Goal: Communication & Community: Share content

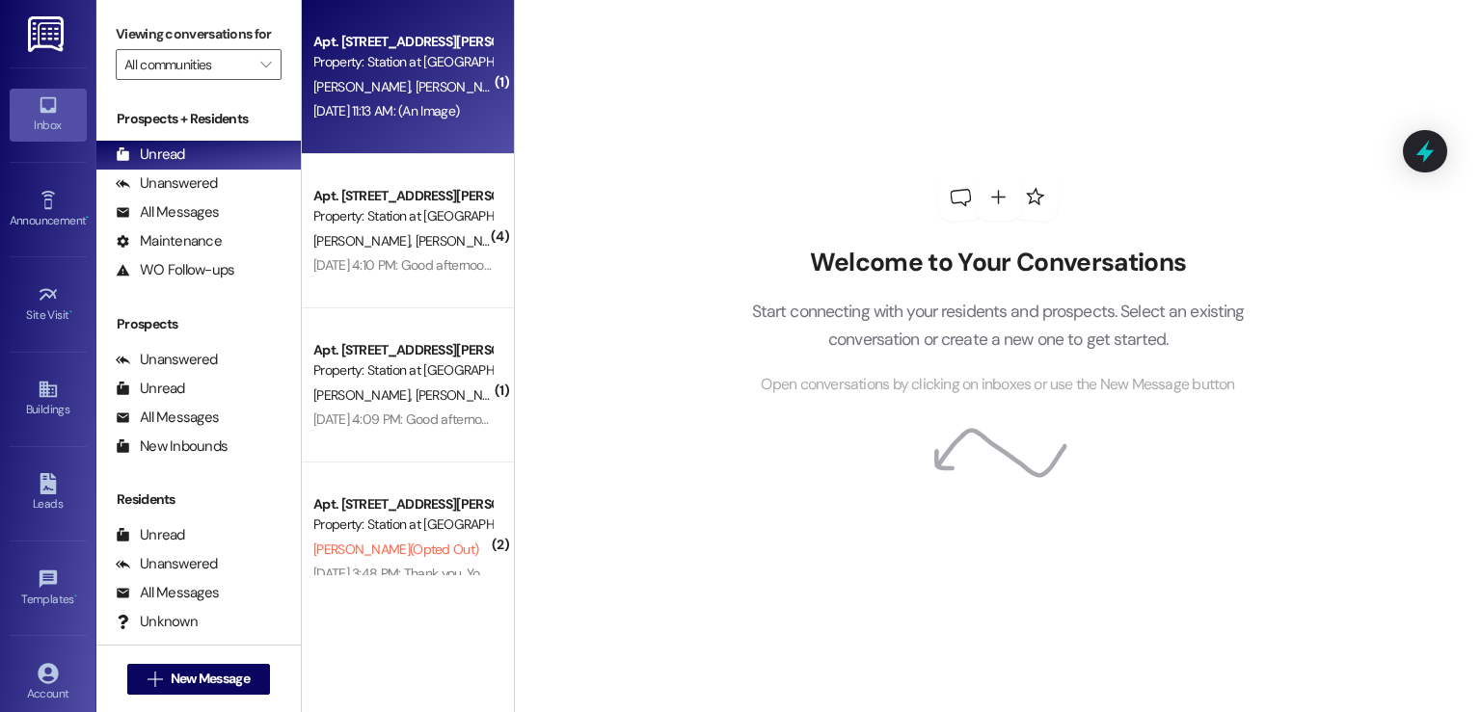
click at [382, 126] on div "Apt. [STREET_ADDRESS][PERSON_NAME] Property: Station at [GEOGRAPHIC_DATA] A. [P…" at bounding box center [408, 77] width 212 height 154
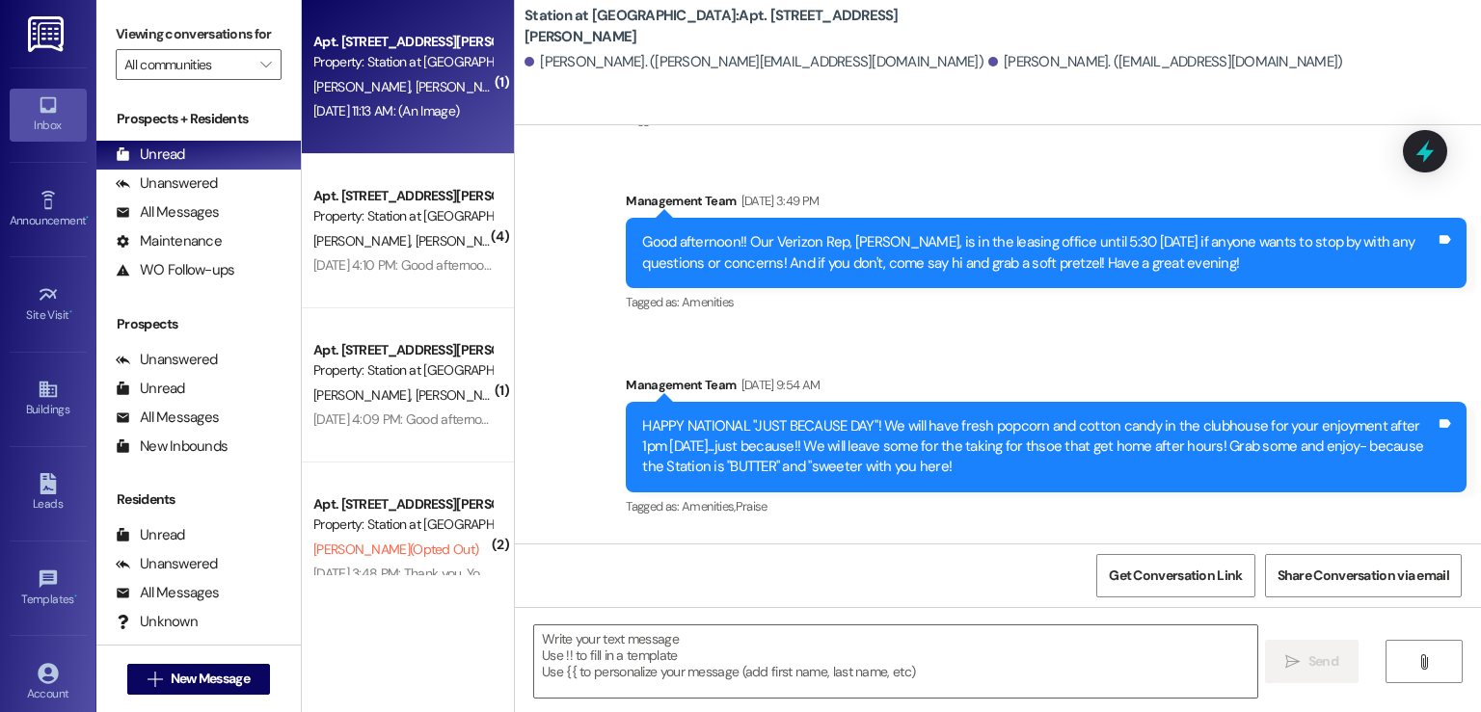
scroll to position [103426, 0]
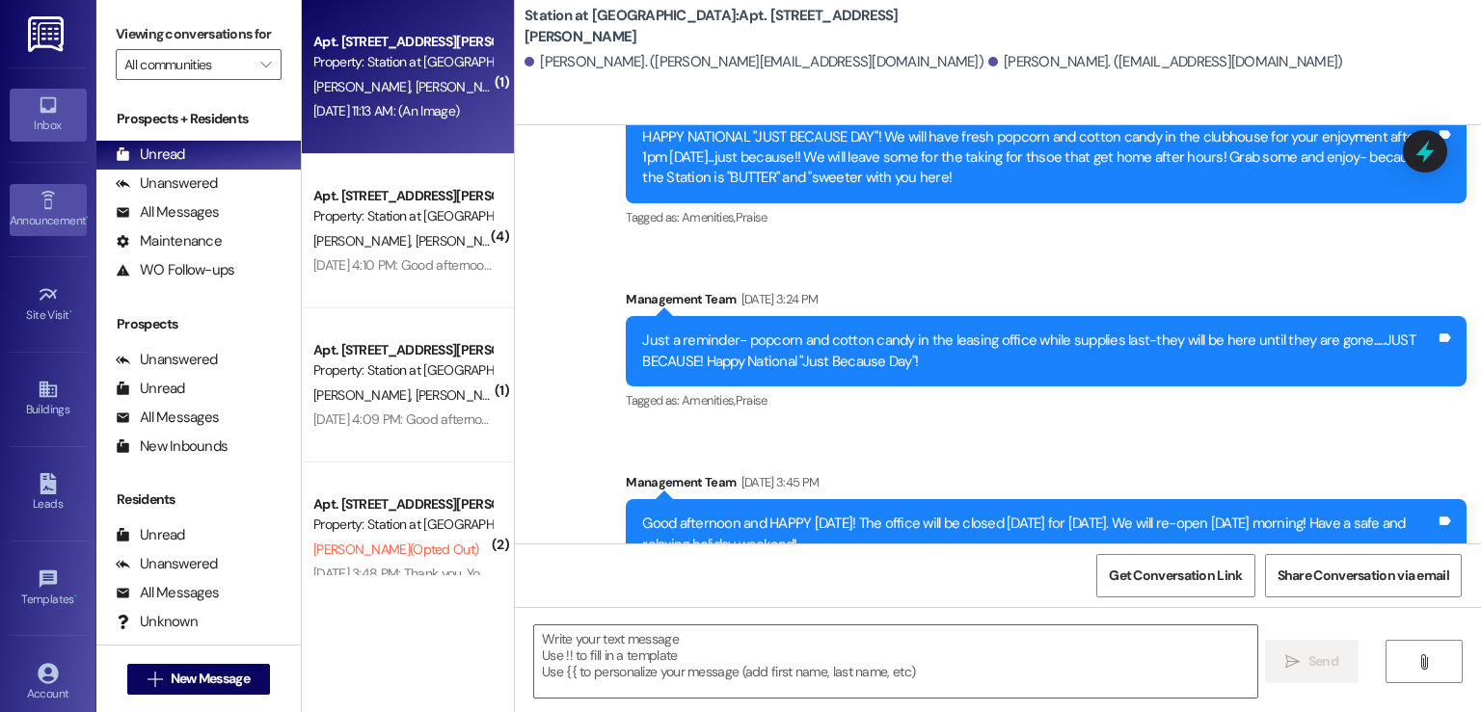
click at [27, 194] on link "Announcement •" at bounding box center [48, 210] width 77 height 52
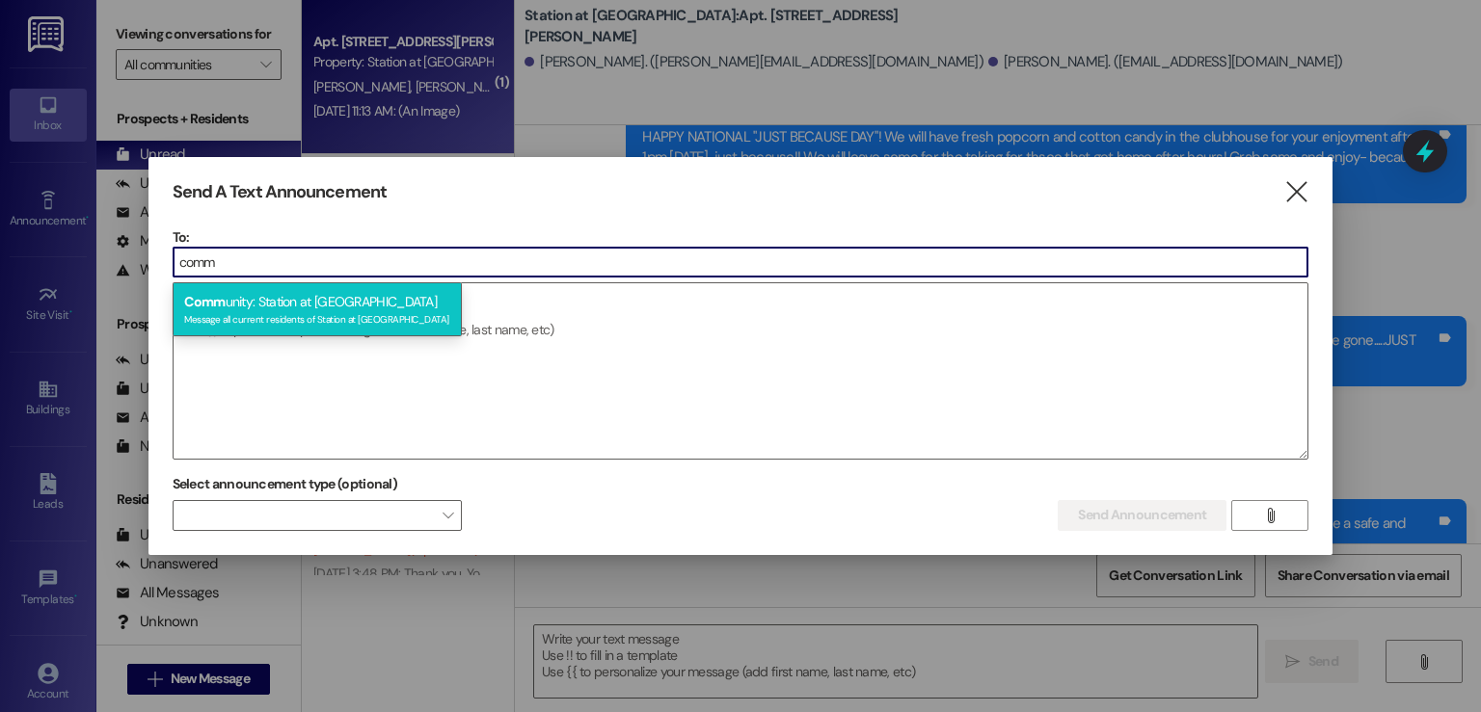
type input "comm"
click at [255, 296] on div "Comm unity: Station at [GEOGRAPHIC_DATA] Message all current residents of Stati…" at bounding box center [317, 309] width 289 height 55
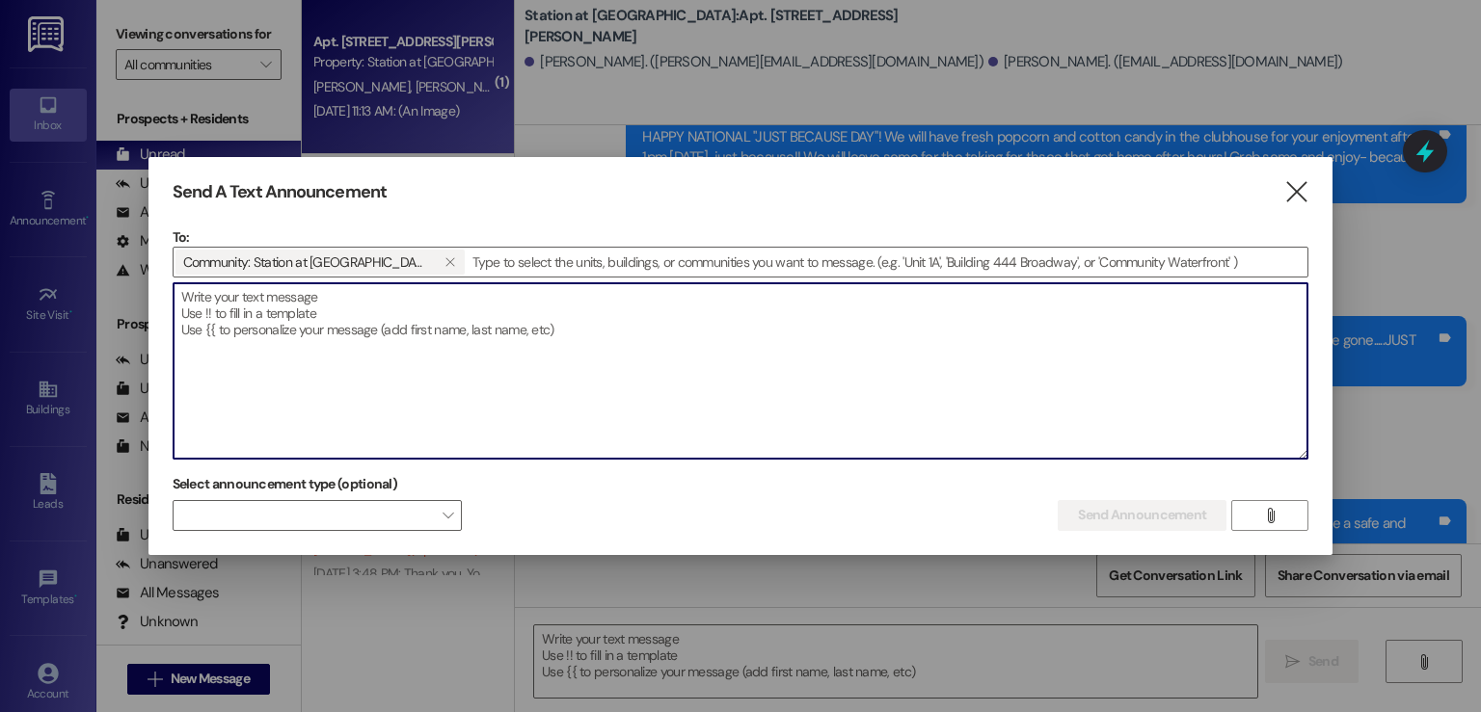
click at [215, 310] on textarea at bounding box center [741, 370] width 1135 height 175
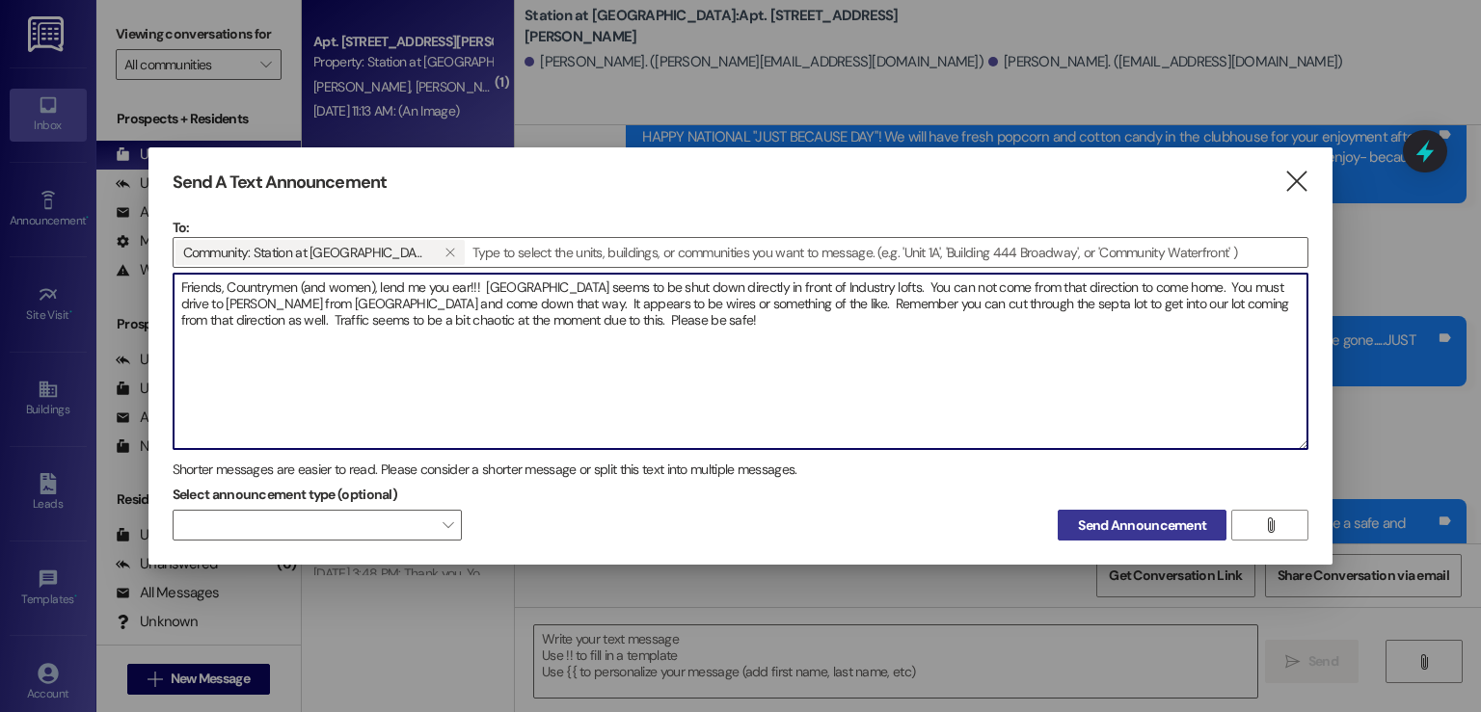
type textarea "Friends, Countrymen (and women), lend me you ear!!! [GEOGRAPHIC_DATA] seems to …"
click at [1079, 531] on span "Send Announcement" at bounding box center [1142, 526] width 136 height 20
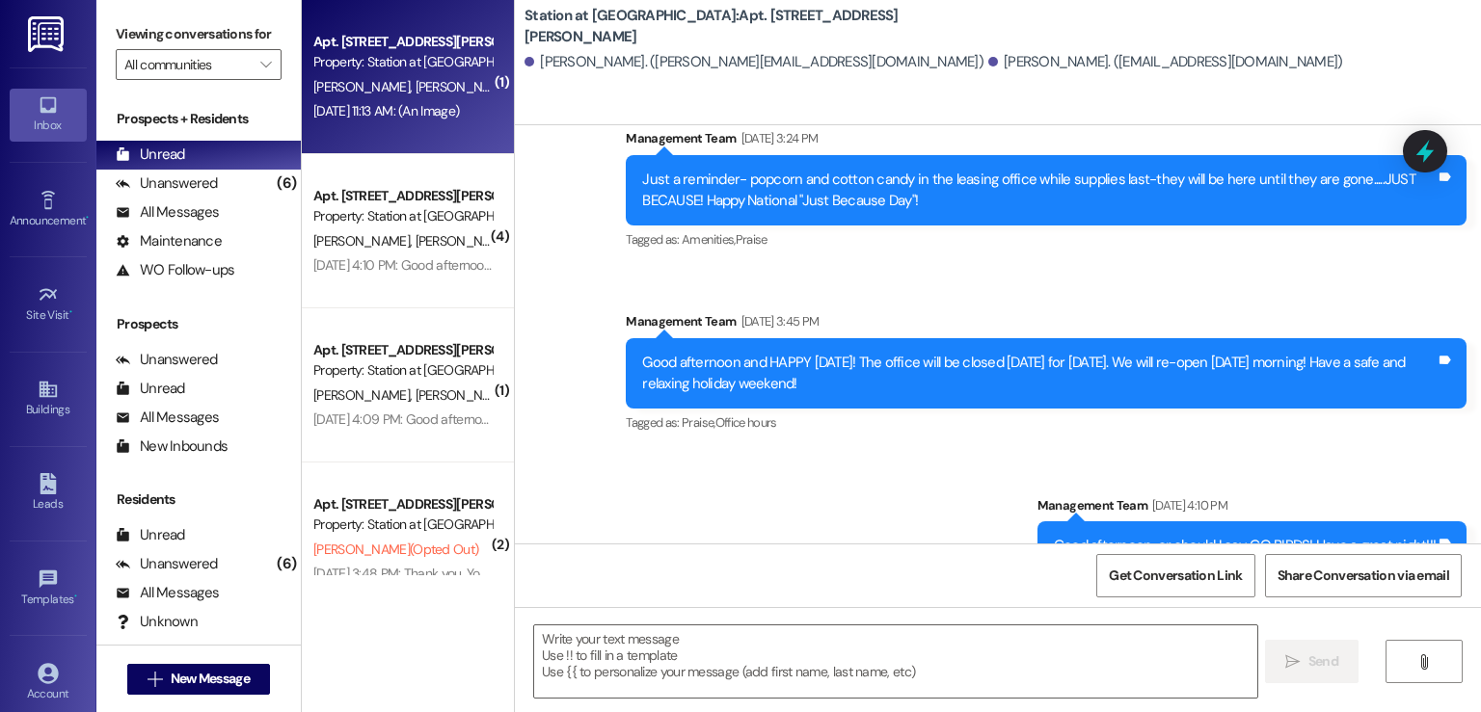
scroll to position [103622, 0]
